Goal: Check status

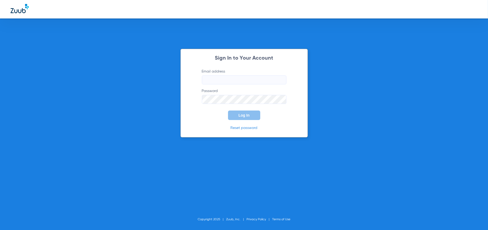
type input "[EMAIL_ADDRESS][DOMAIN_NAME]"
click at [246, 115] on span "Log In" at bounding box center [243, 115] width 11 height 4
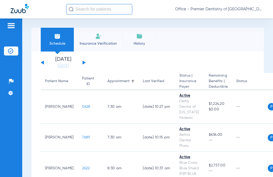
click at [85, 62] on div "[DATE] [DATE] [DATE] [DATE] [DATE] [DATE] [DATE] [DATE] [DATE] [DATE] [DATE] [D…" at bounding box center [63, 63] width 45 height 12
click at [83, 63] on button at bounding box center [83, 62] width 3 height 4
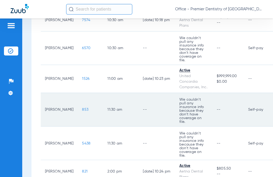
scroll to position [396, 0]
click at [138, 106] on td "--" at bounding box center [156, 110] width 36 height 34
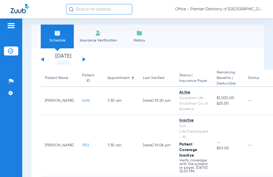
scroll to position [0, 0]
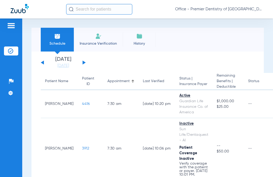
click at [84, 62] on button at bounding box center [83, 62] width 3 height 4
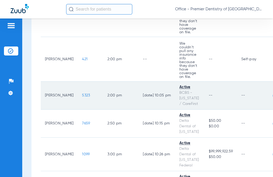
scroll to position [343, 0]
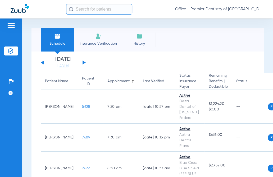
scroll to position [26, 0]
